Goal: Information Seeking & Learning: Find specific fact

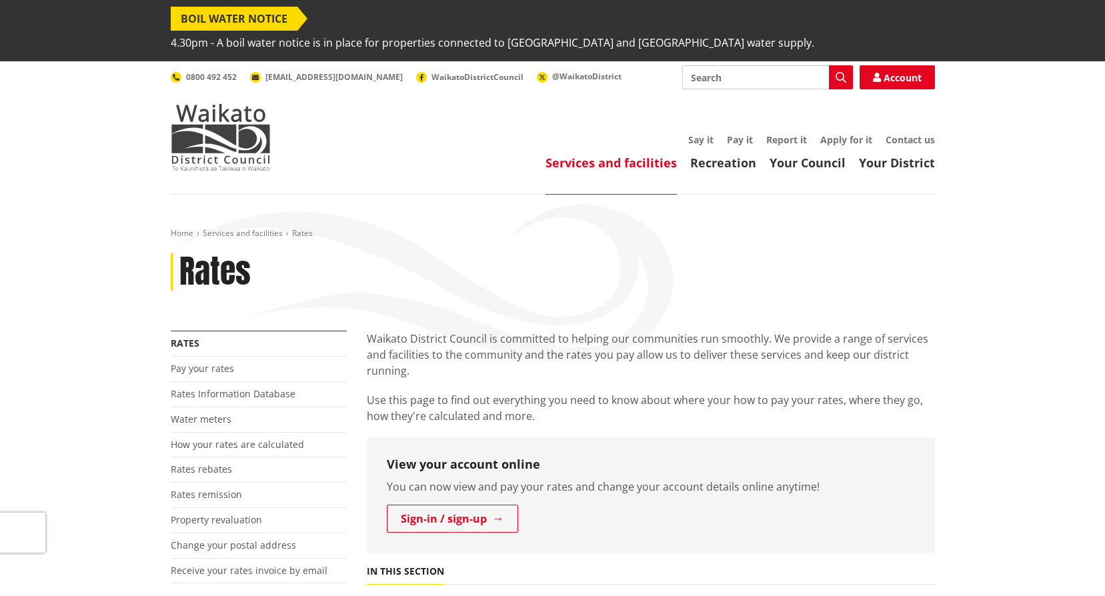
scroll to position [67, 0]
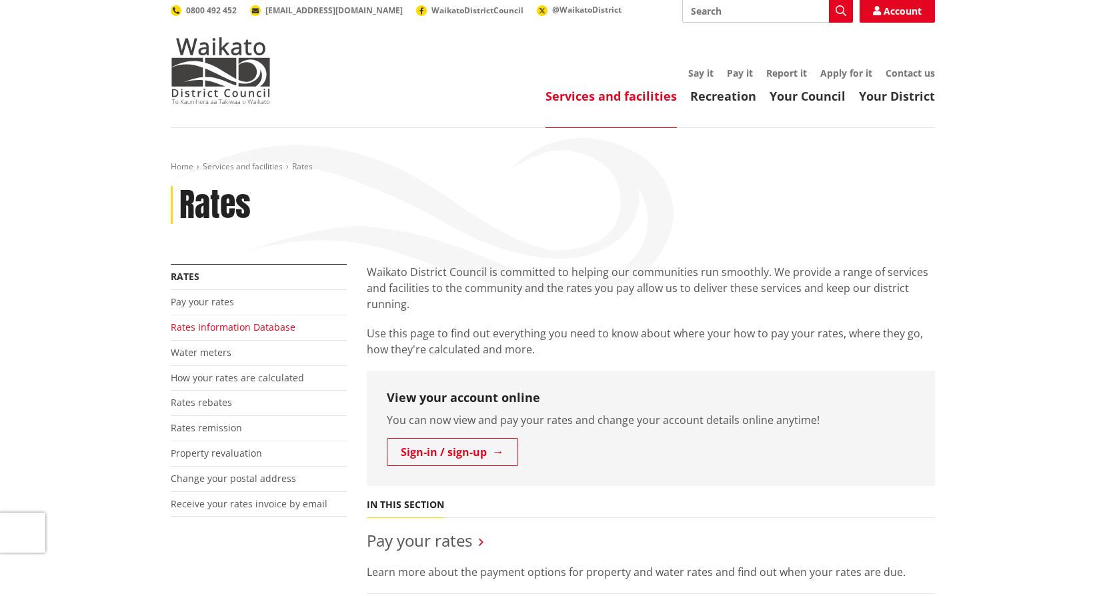
drag, startPoint x: 0, startPoint y: 0, endPoint x: 209, endPoint y: 303, distance: 368.6
click at [209, 321] on link "Rates Information Database" at bounding box center [233, 327] width 125 height 13
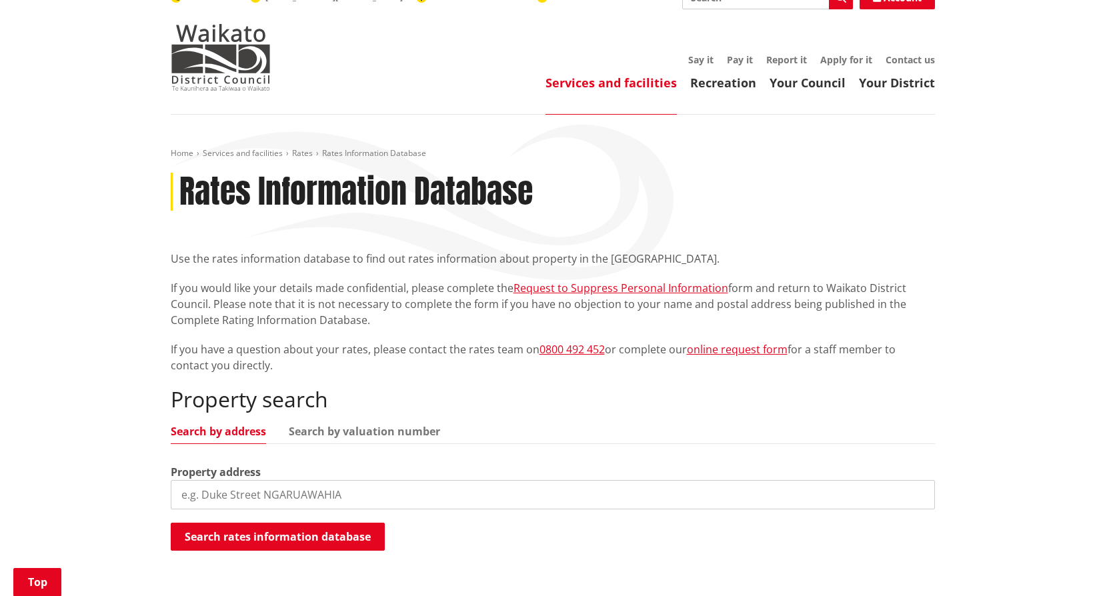
scroll to position [200, 0]
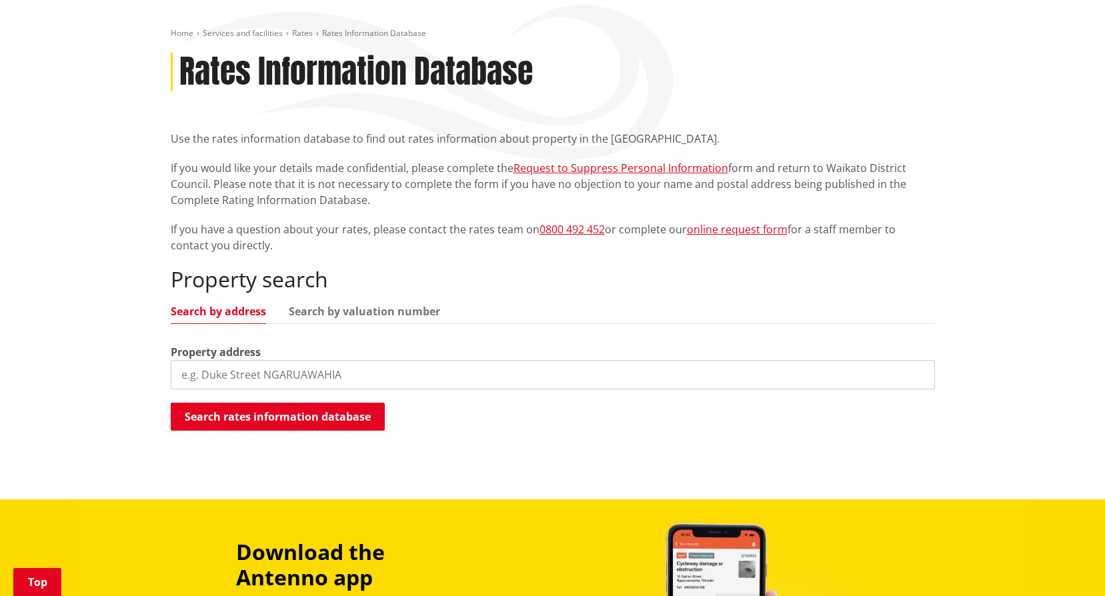
click at [372, 360] on input "search" at bounding box center [553, 374] width 764 height 29
type input "986 old mountain"
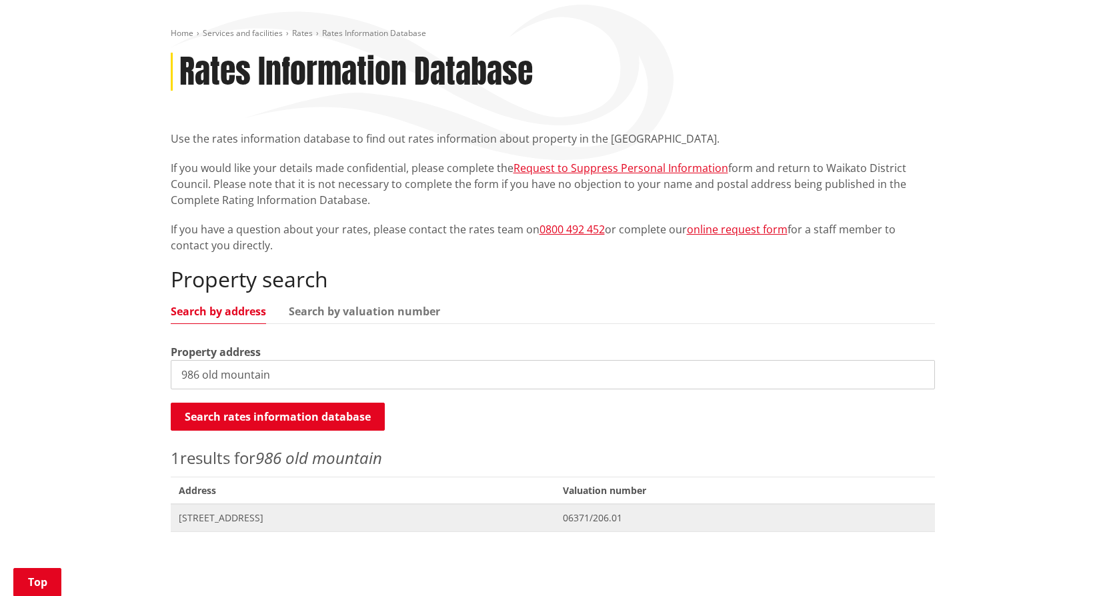
click at [270, 511] on span "[STREET_ADDRESS]" at bounding box center [363, 517] width 369 height 13
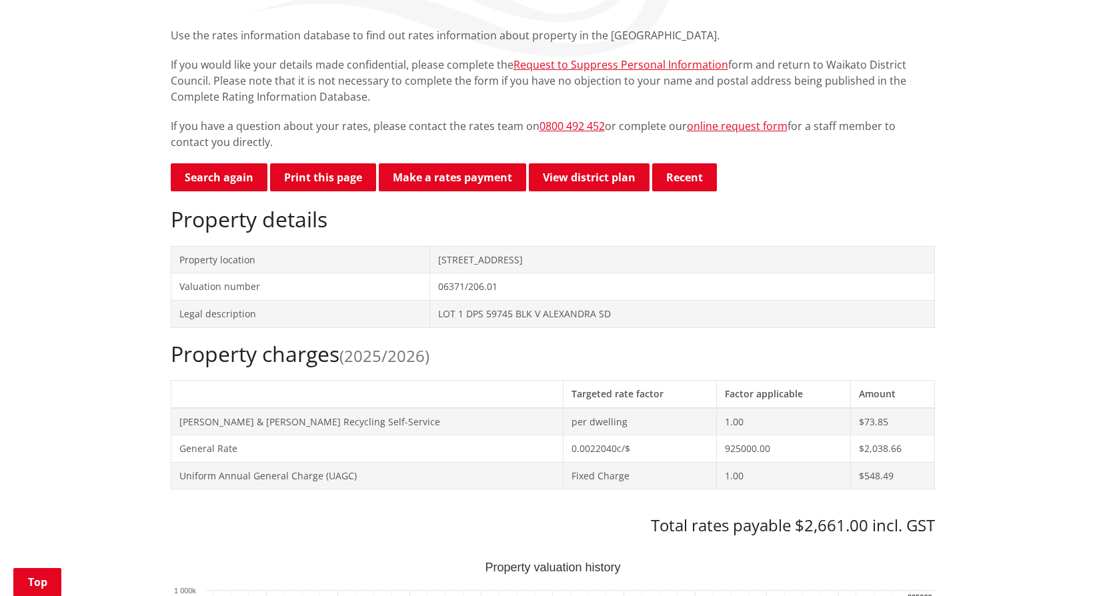
scroll to position [333, 0]
